Goal: Transaction & Acquisition: Purchase product/service

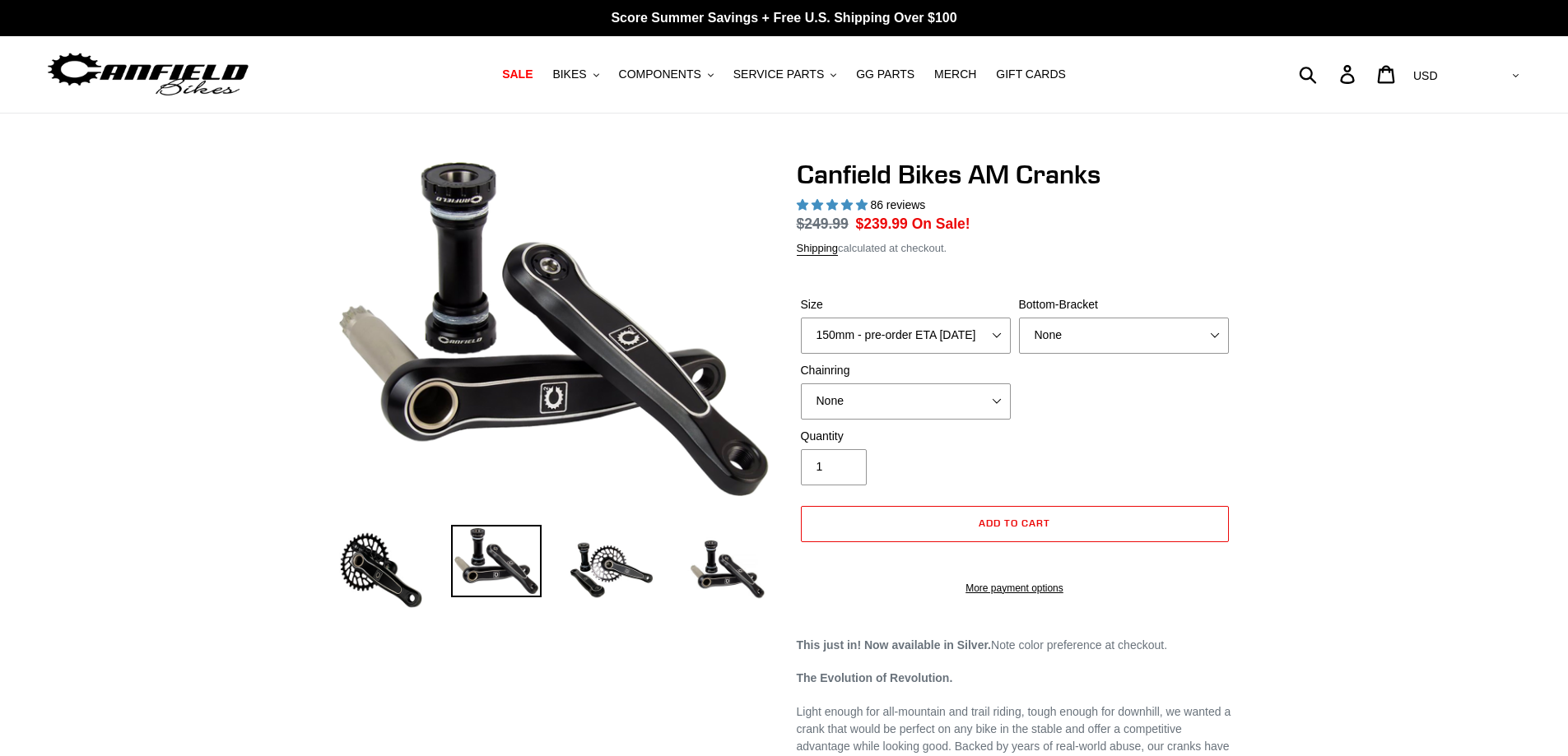
select select "highest-rating"
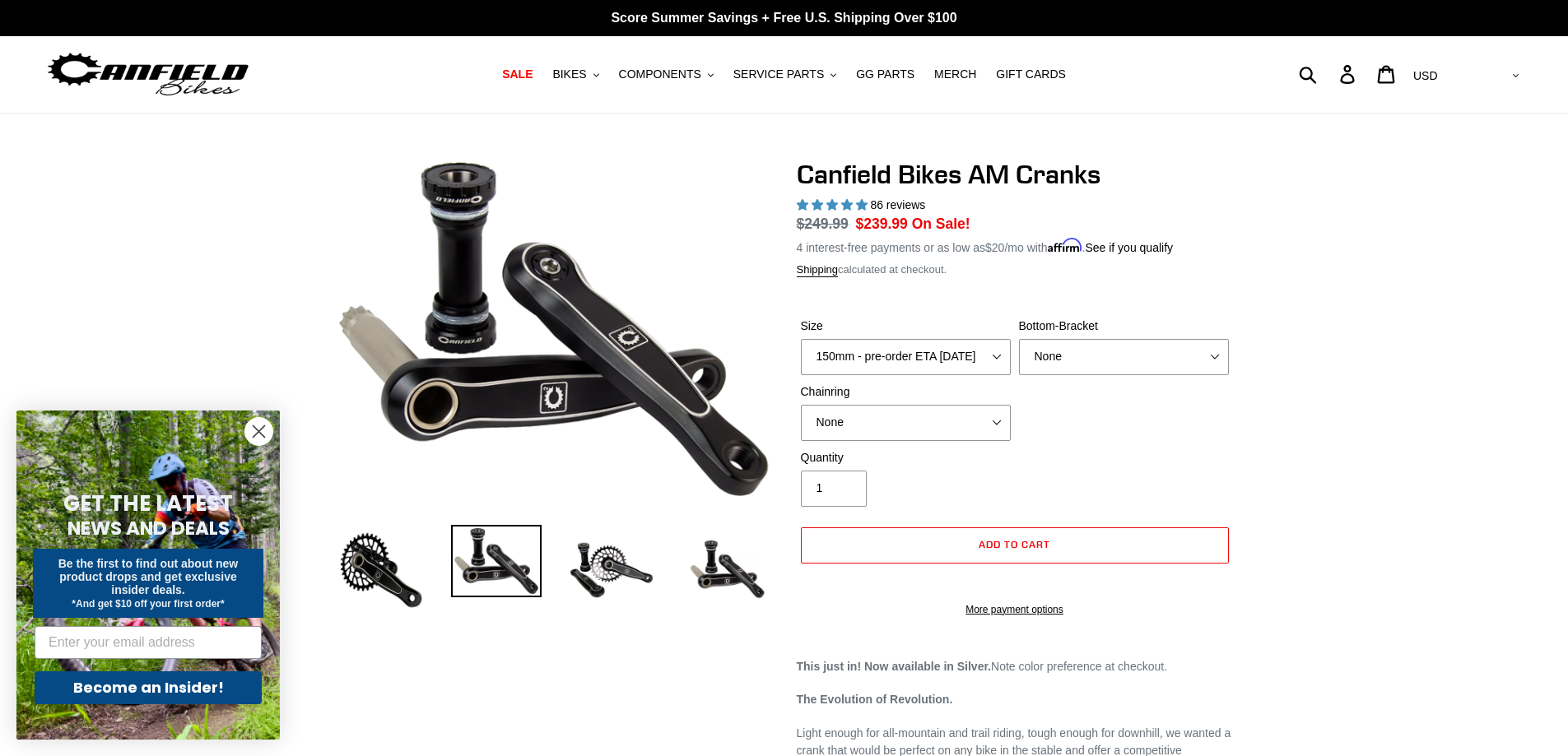
click at [262, 434] on circle "Close dialog" at bounding box center [258, 432] width 27 height 27
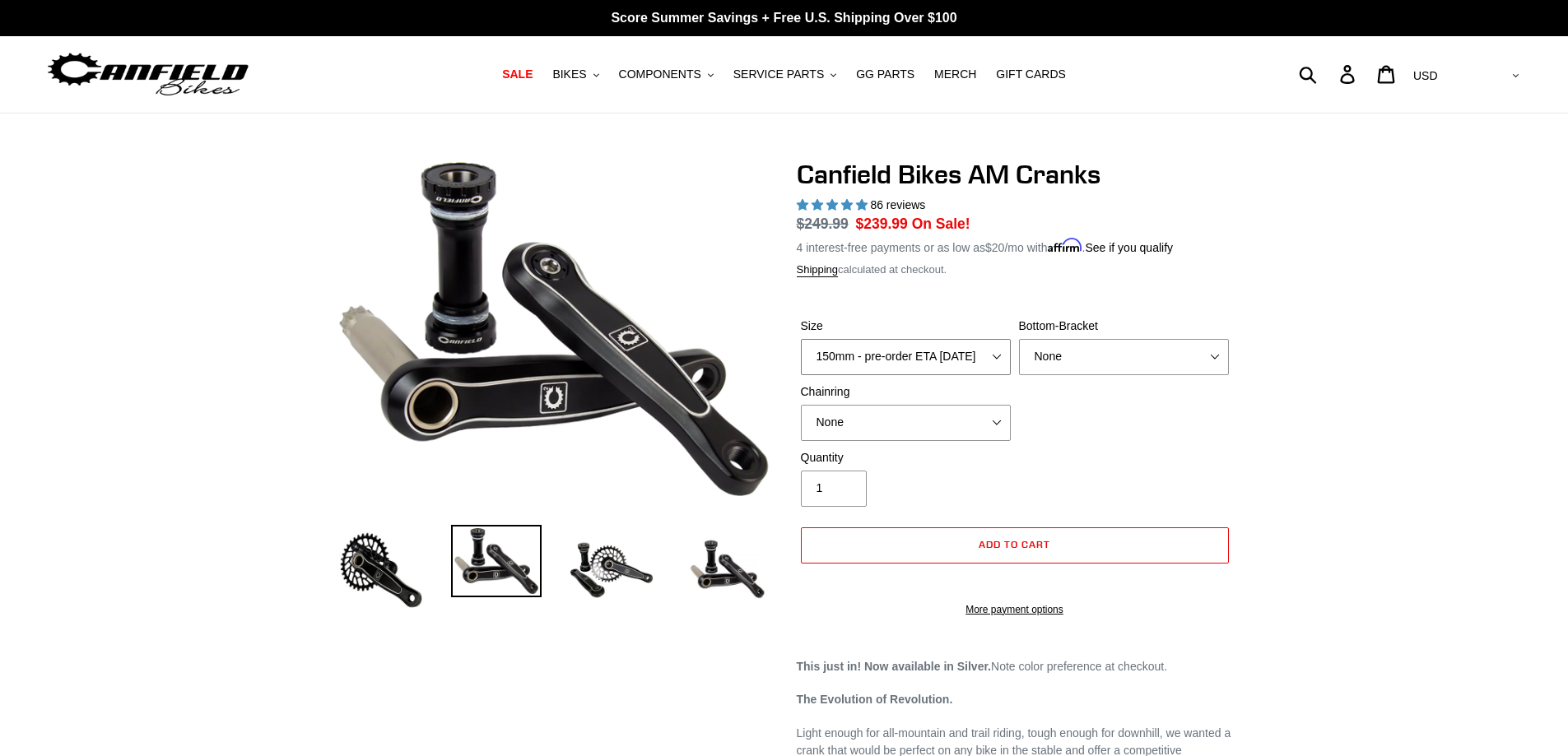
click at [996, 355] on select "150mm - pre-order ETA [DATE] 155mm - pre-order ETA [DATE] 160mm - pre-order ETA…" at bounding box center [906, 358] width 210 height 37
select select "155mm - pre-order ETA [DATE]"
click at [800, 339] on select "150mm - pre-order ETA [DATE] 155mm - pre-order ETA [DATE] 160mm - pre-order ETA…" at bounding box center [906, 358] width 210 height 37
click at [1196, 355] on select "None BSA Threaded 68/73mm Press Fit PF92" at bounding box center [1123, 358] width 210 height 37
